Goal: Navigation & Orientation: Find specific page/section

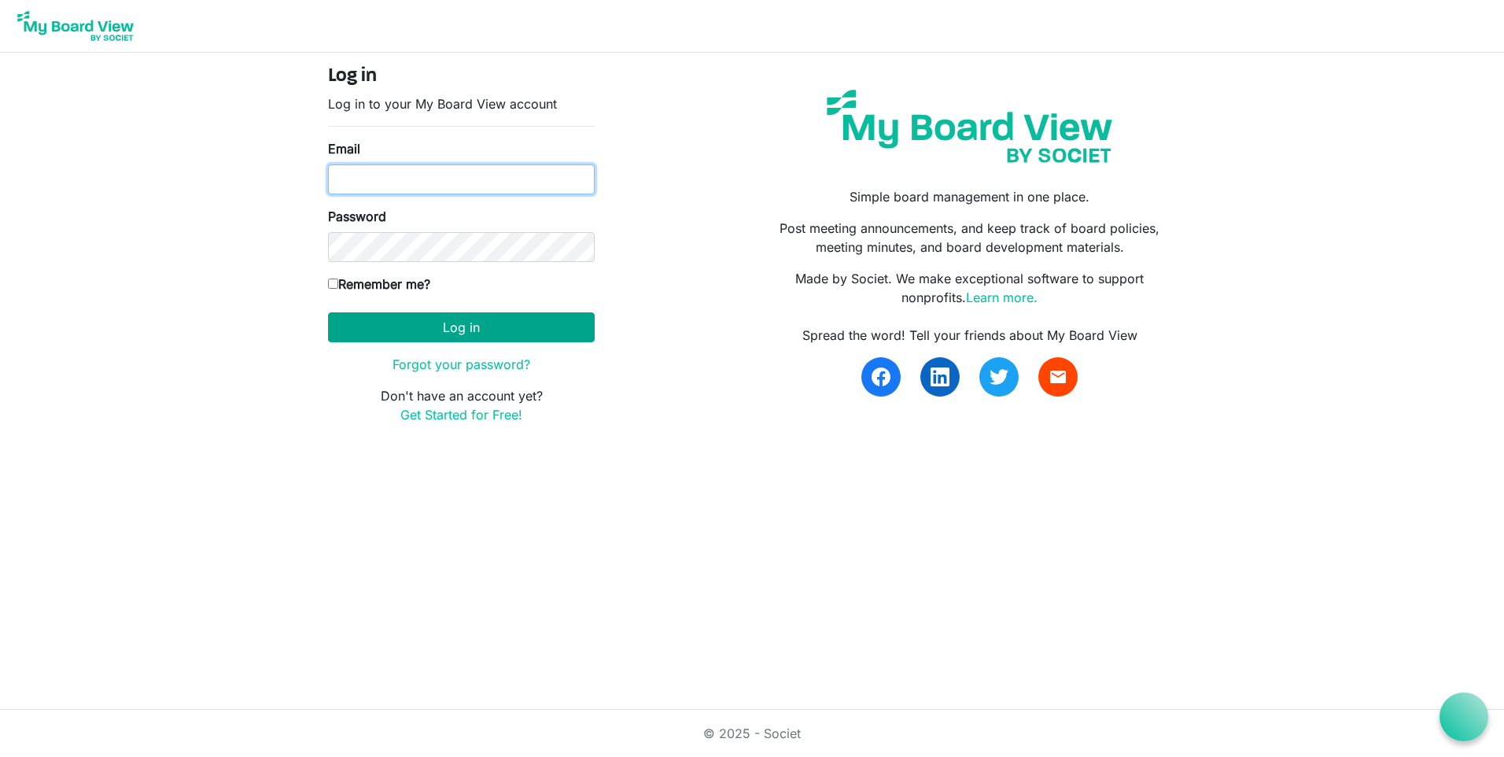
type input "ksmith.beachfront@yahoo.com"
click at [518, 331] on button "Log in" at bounding box center [461, 327] width 267 height 30
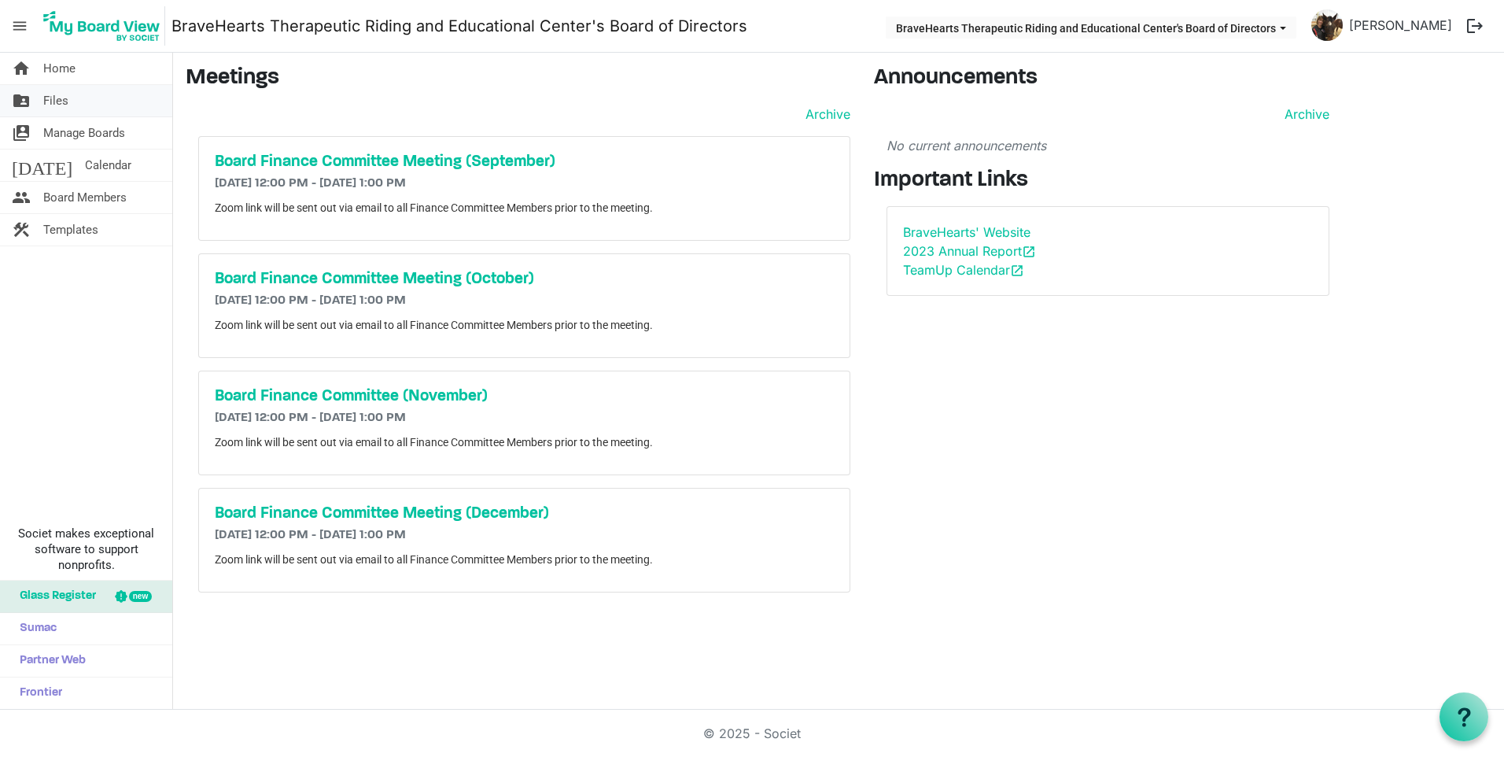
click at [68, 105] on span "Files" at bounding box center [55, 100] width 25 height 31
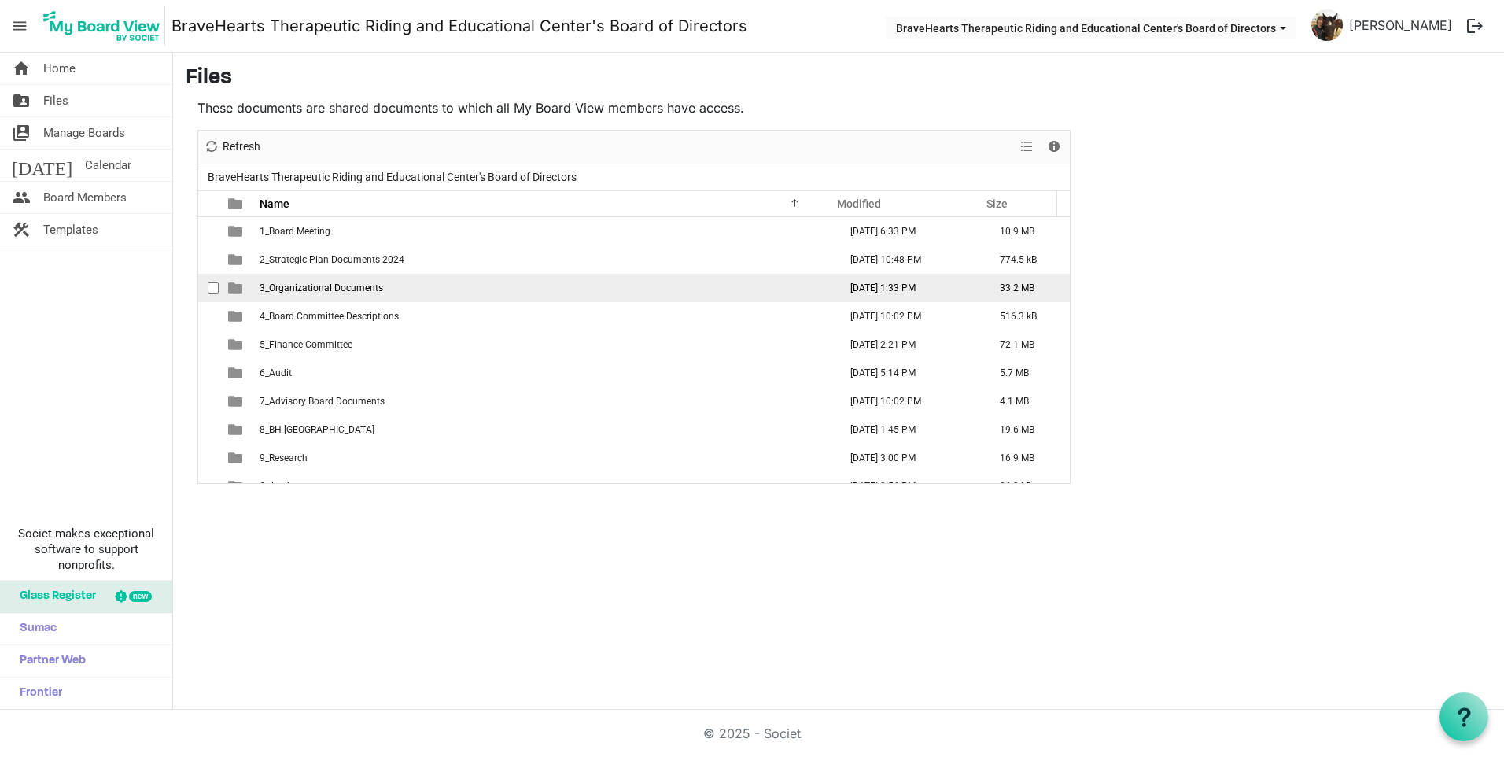
click at [908, 278] on td "August 15, 2025 1:33 PM" at bounding box center [908, 288] width 149 height 28
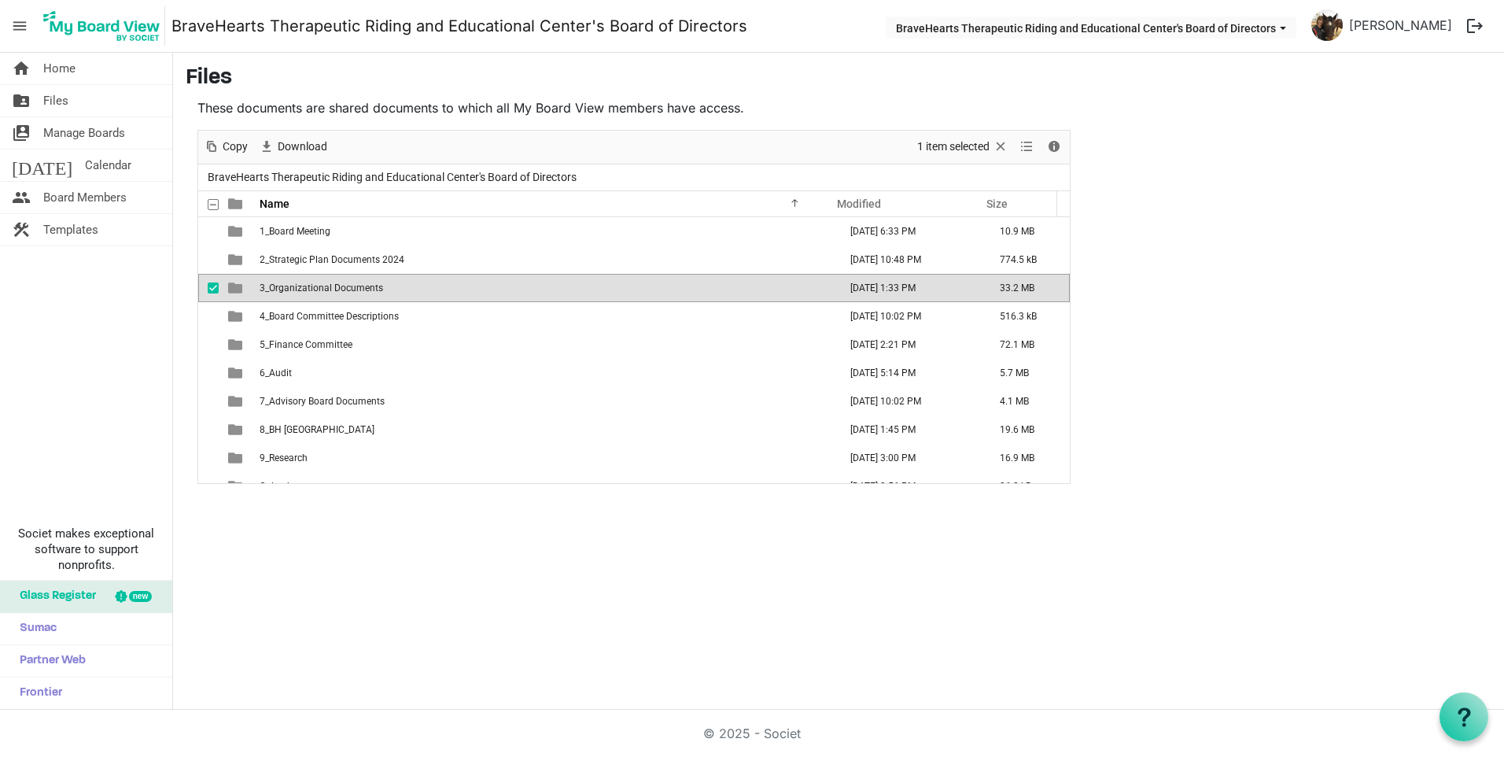
click at [380, 285] on span "3_Organizational Documents" at bounding box center [322, 287] width 124 height 11
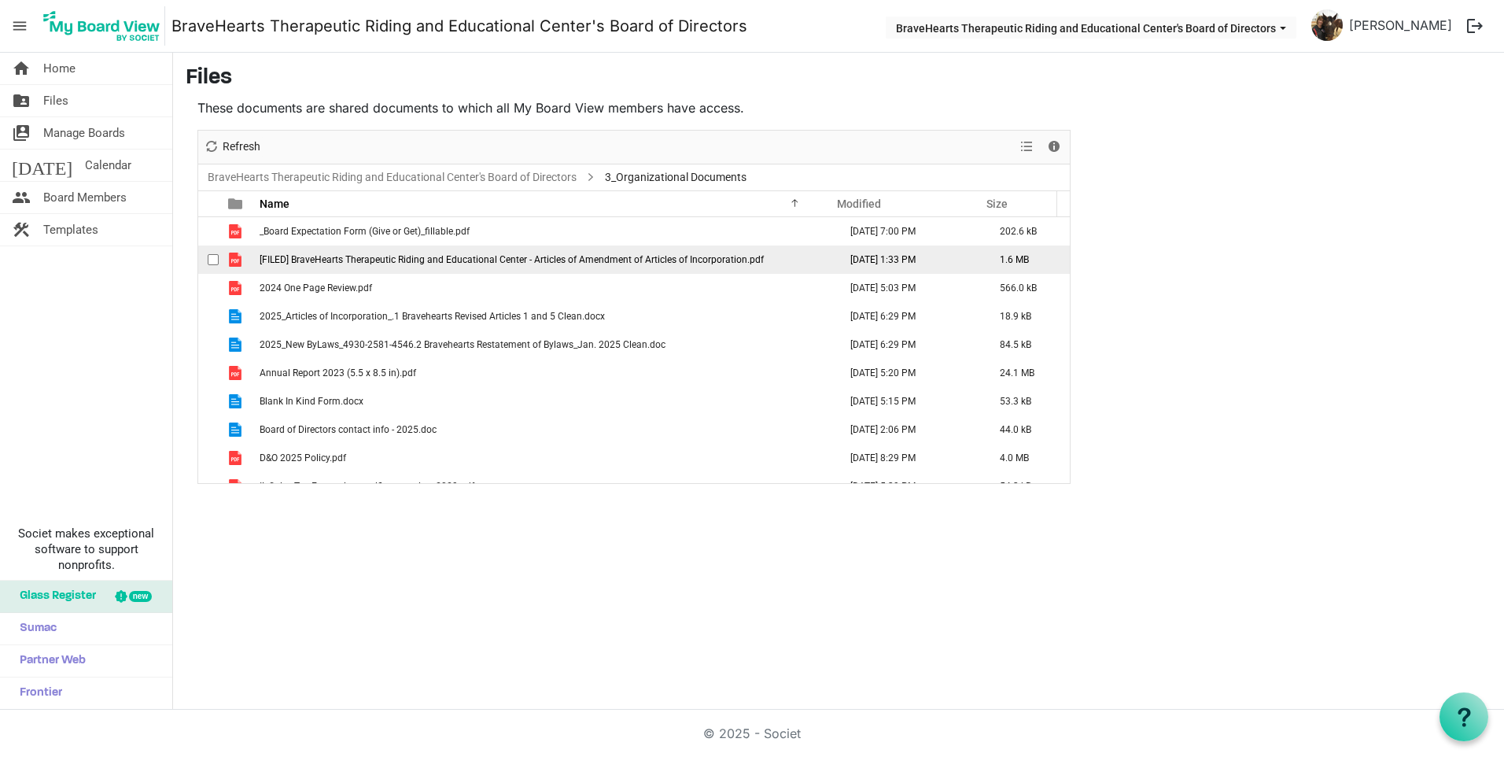
click at [380, 258] on span "[FILED] BraveHearts Therapeutic Riding and Educational Center - Articles of Ame…" at bounding box center [512, 259] width 504 height 11
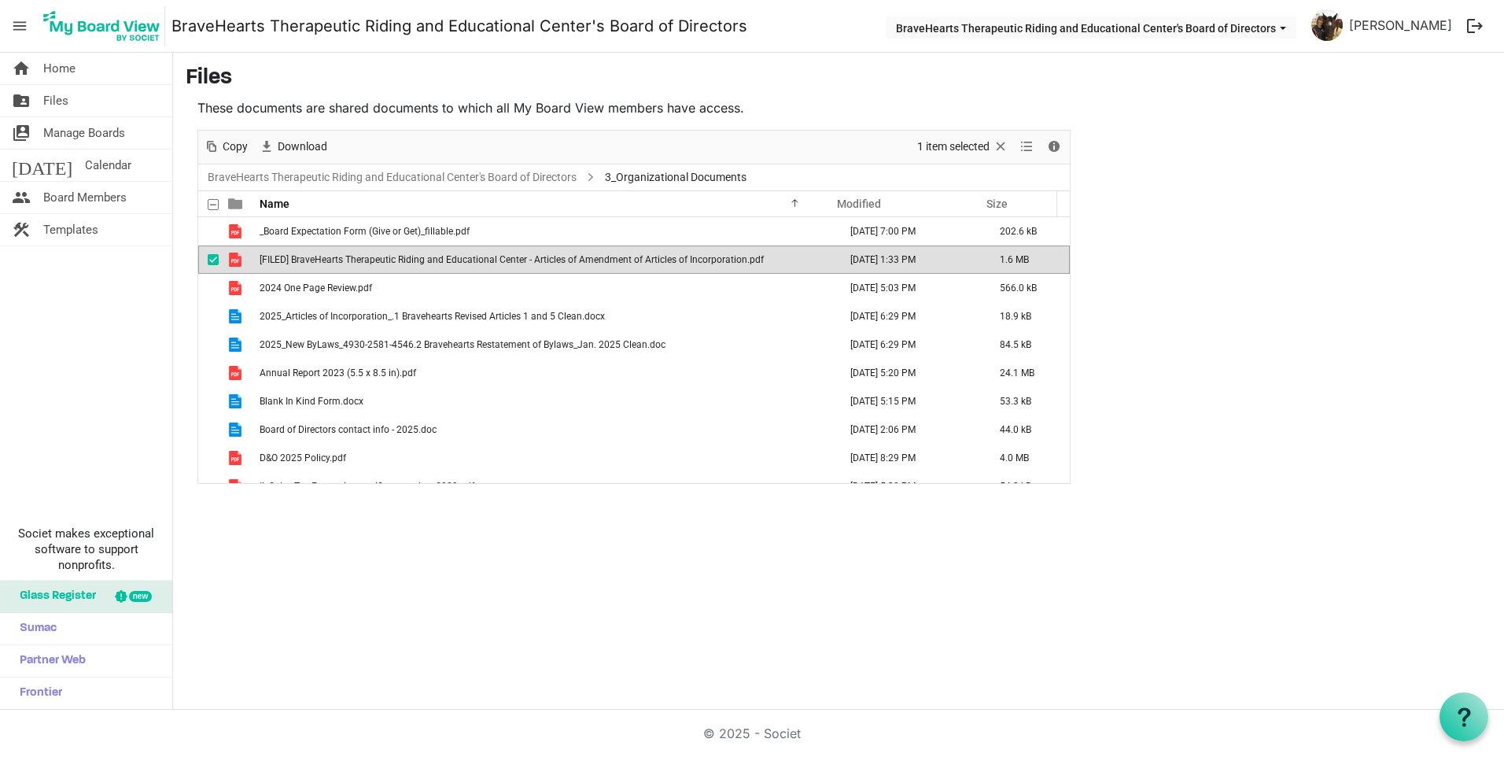
click at [393, 264] on span "[FILED] BraveHearts Therapeutic Riding and Educational Center - Articles of Ame…" at bounding box center [512, 259] width 504 height 11
click at [41, 97] on link "folder_shared Files" at bounding box center [86, 100] width 172 height 31
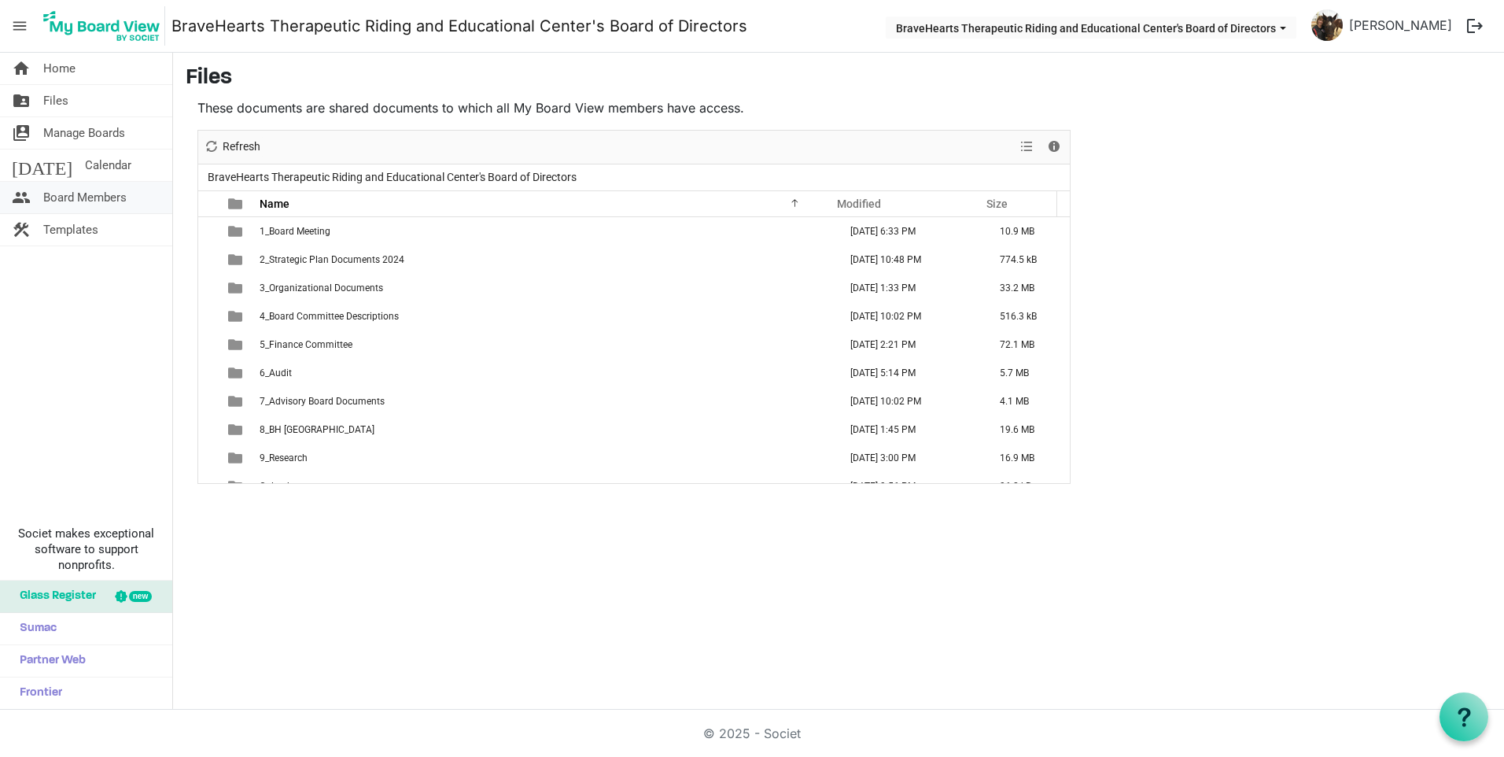
click at [51, 204] on span "Board Members" at bounding box center [84, 197] width 83 height 31
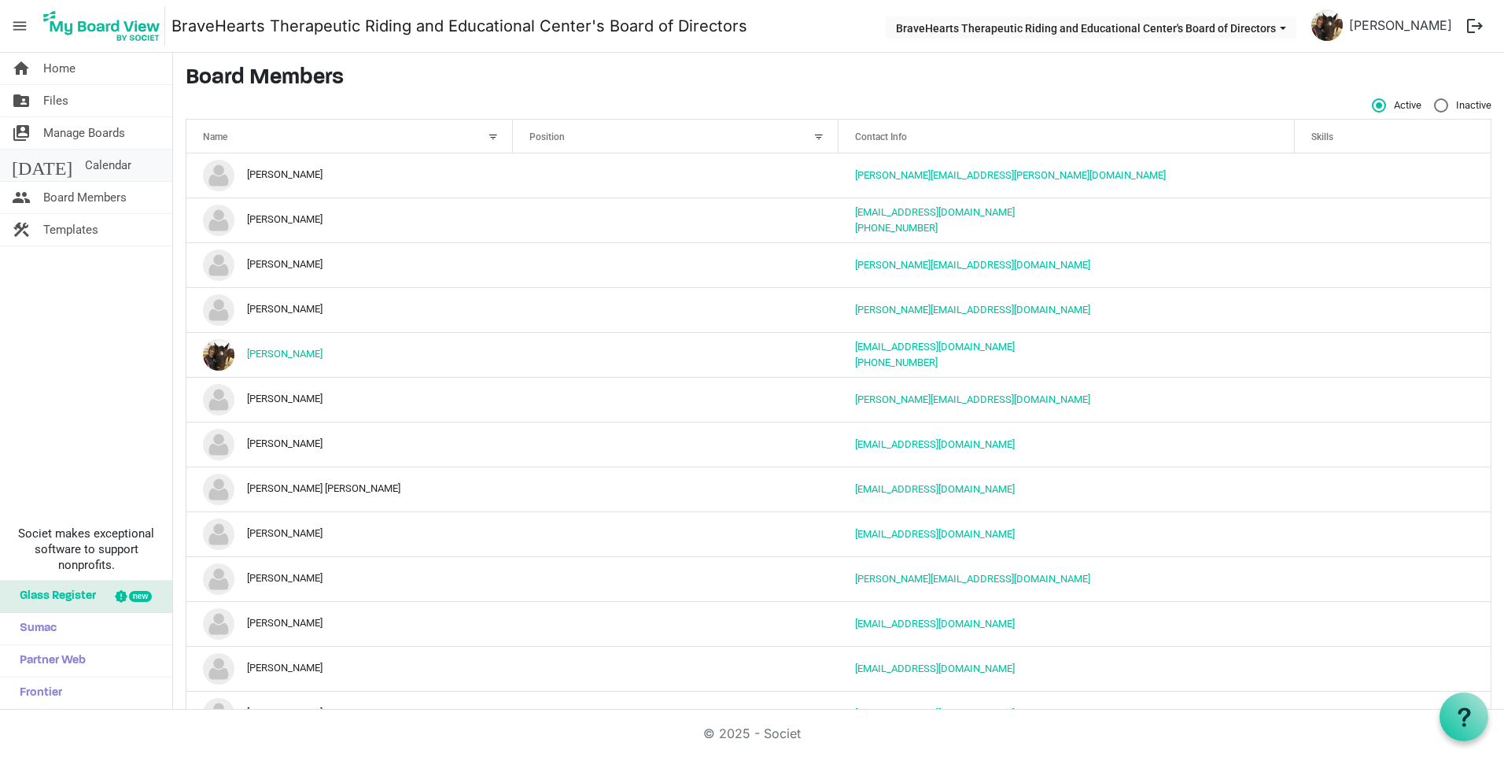
click at [85, 155] on span "Calendar" at bounding box center [108, 164] width 46 height 31
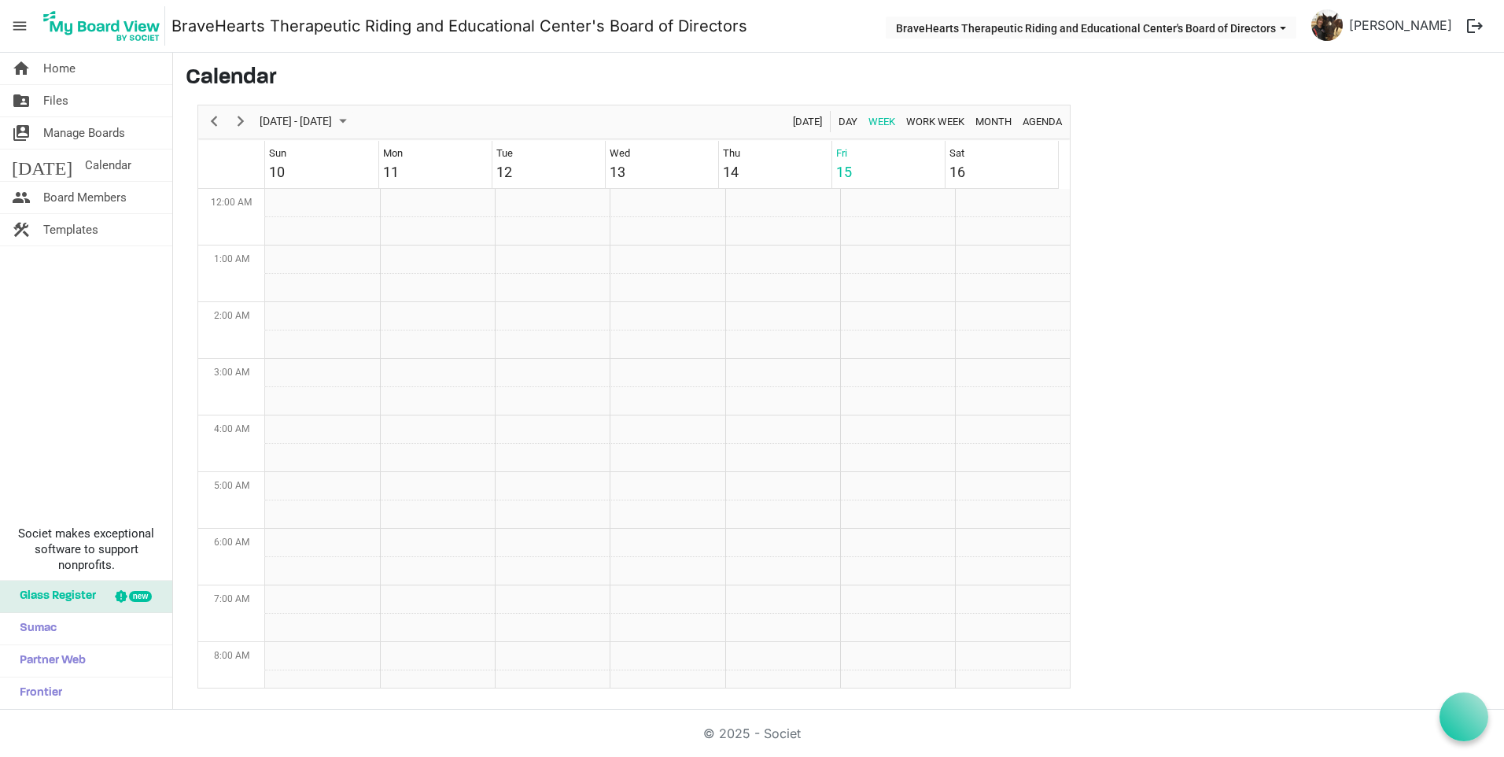
scroll to position [510, 0]
click at [982, 120] on span "Month" at bounding box center [993, 122] width 39 height 20
click at [55, 76] on span "Home" at bounding box center [59, 68] width 32 height 31
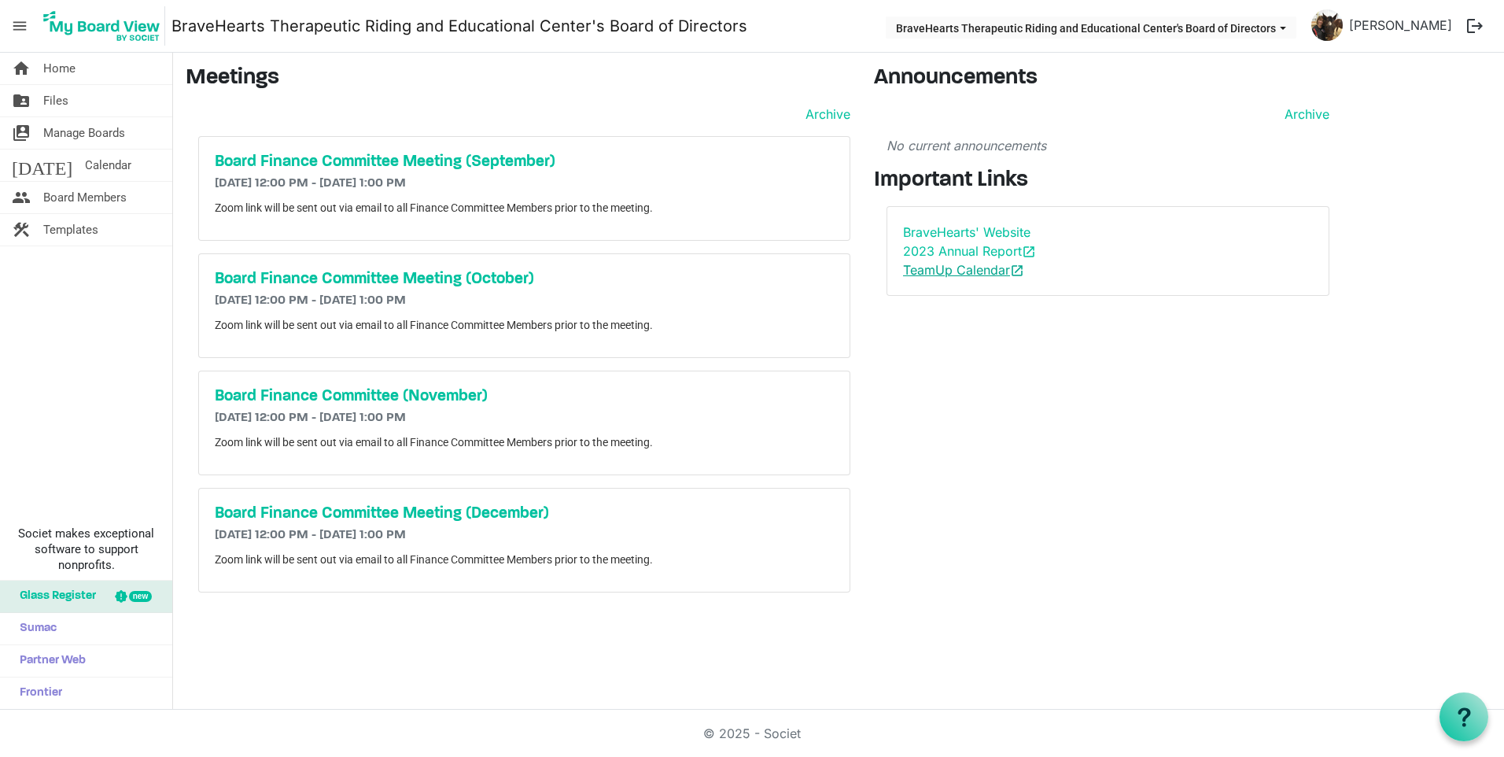
click at [947, 263] on link "TeamUp Calendar open_in_new" at bounding box center [963, 270] width 121 height 16
